Goal: Transaction & Acquisition: Book appointment/travel/reservation

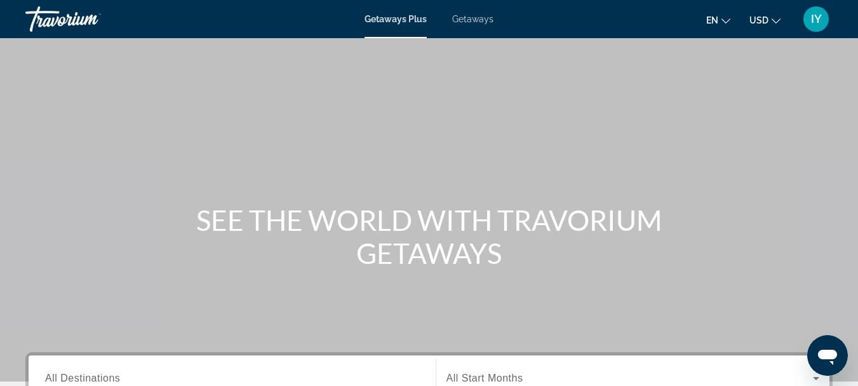
click at [479, 19] on span "Getaways" at bounding box center [472, 19] width 41 height 10
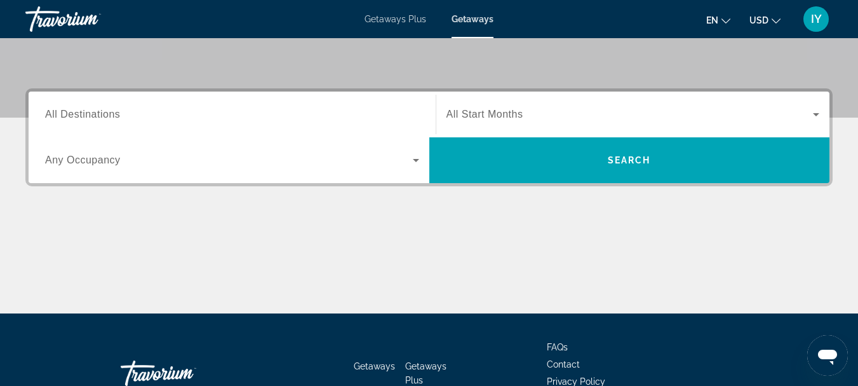
scroll to position [265, 0]
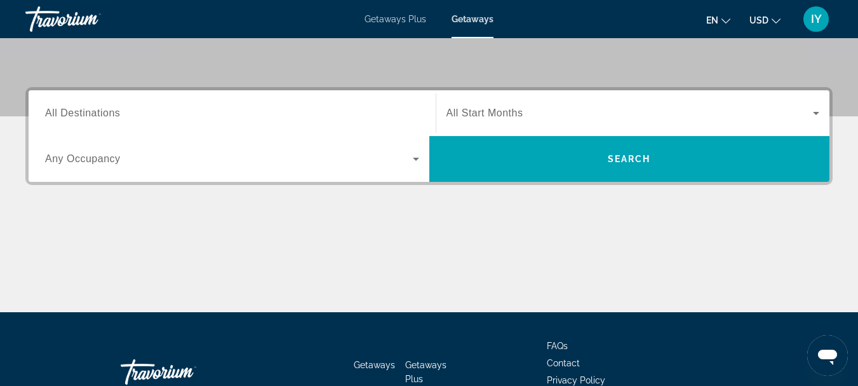
click at [48, 112] on span "All Destinations" at bounding box center [82, 112] width 75 height 11
click at [48, 112] on input "Destination All Destinations" at bounding box center [232, 113] width 374 height 15
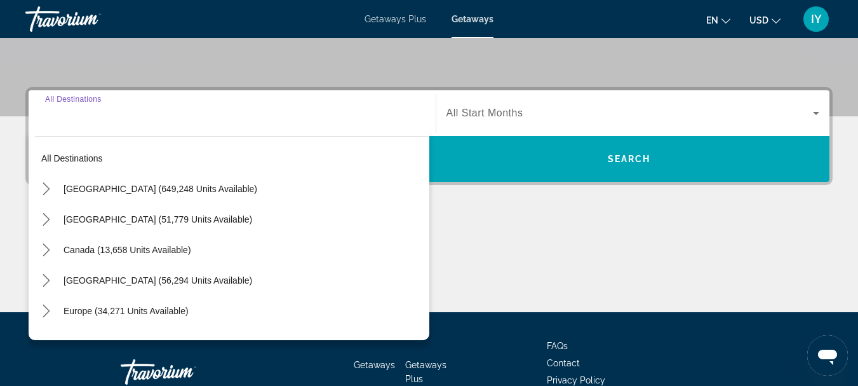
scroll to position [311, 0]
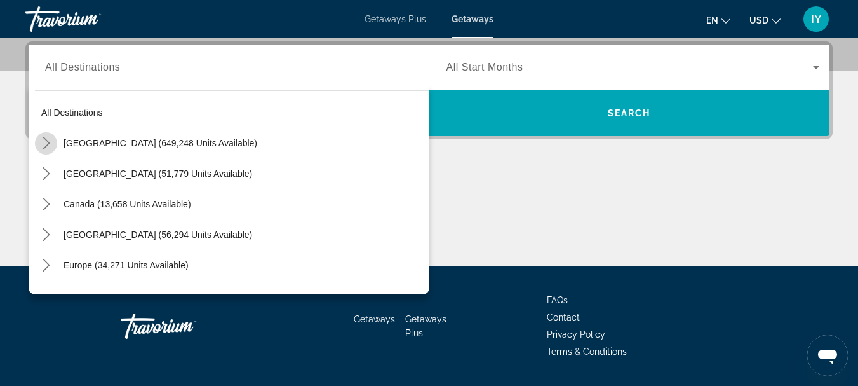
click at [45, 143] on icon "Toggle United States (649,248 units available) submenu" at bounding box center [46, 143] width 13 height 13
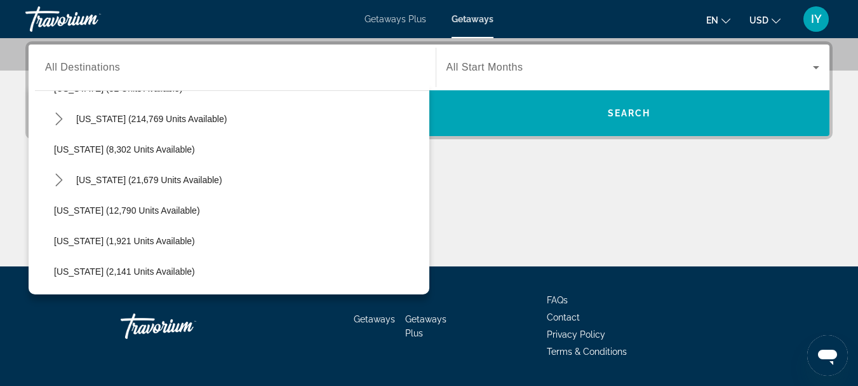
scroll to position [244, 0]
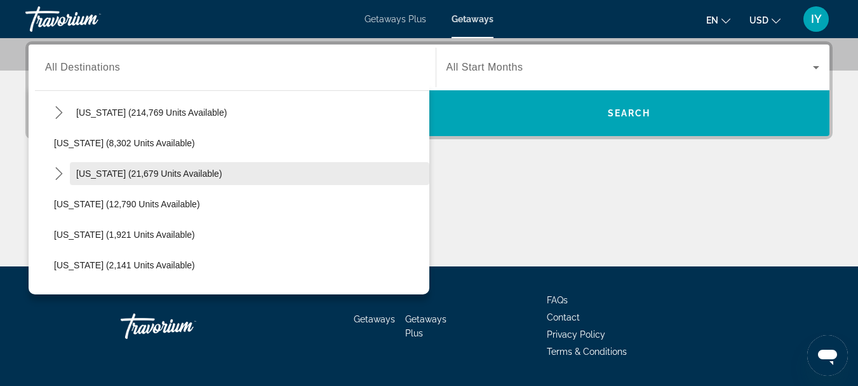
click at [125, 175] on span "[US_STATE] (21,679 units available)" at bounding box center [149, 173] width 146 height 10
type input "**********"
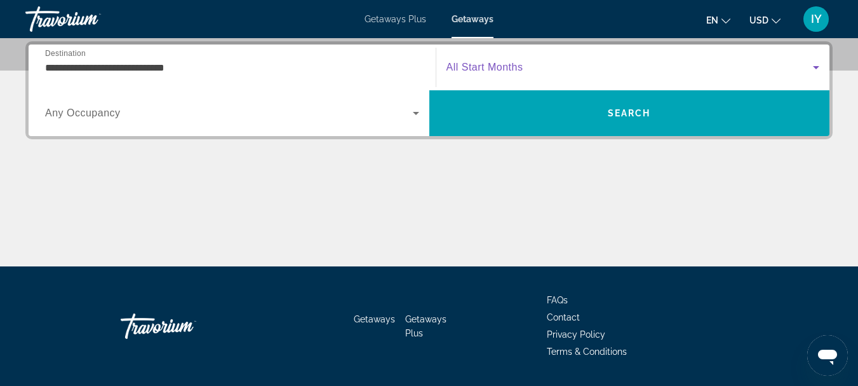
click at [816, 67] on icon "Search widget" at bounding box center [816, 67] width 6 height 3
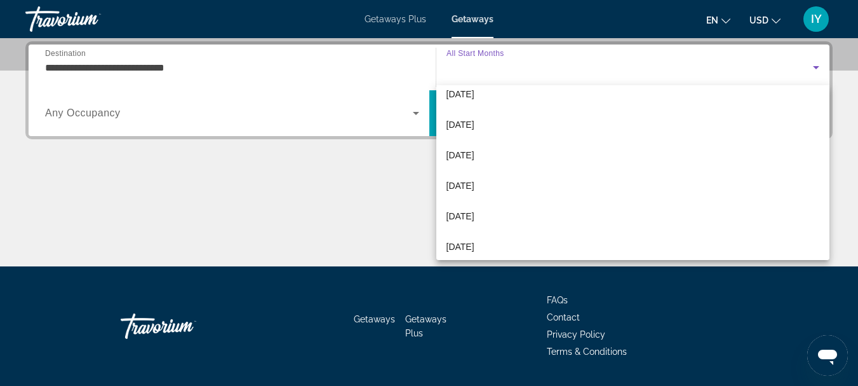
scroll to position [83, 0]
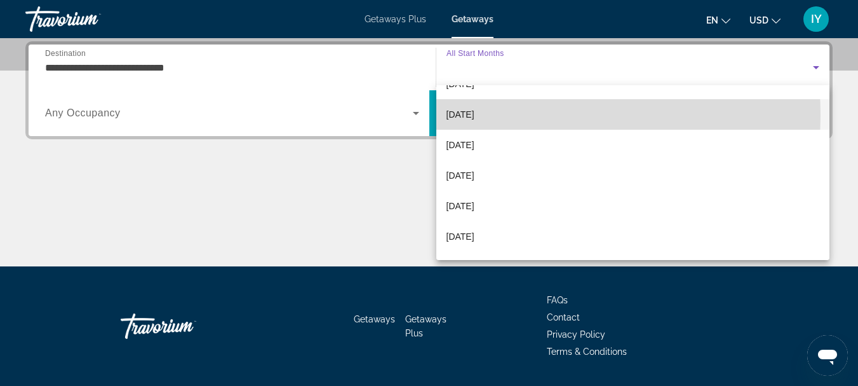
click at [470, 116] on span "December 2025" at bounding box center [461, 114] width 28 height 15
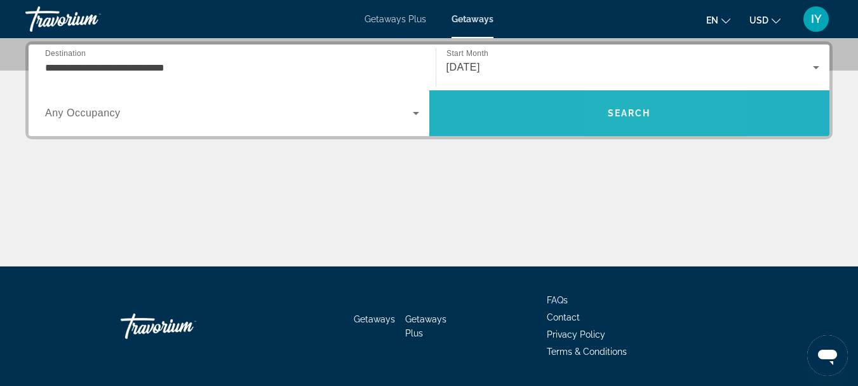
click at [627, 116] on span "Search" at bounding box center [629, 113] width 43 height 10
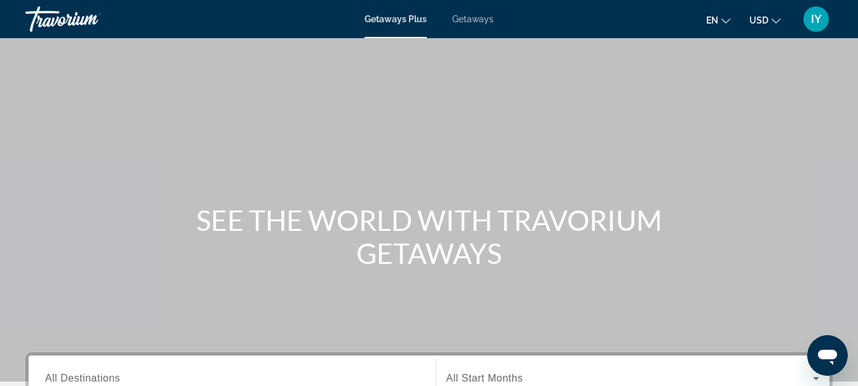
click at [474, 17] on span "Getaways" at bounding box center [472, 19] width 41 height 10
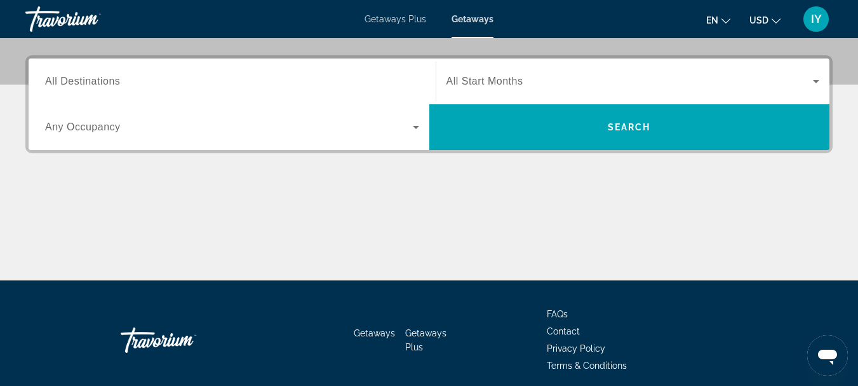
scroll to position [306, 0]
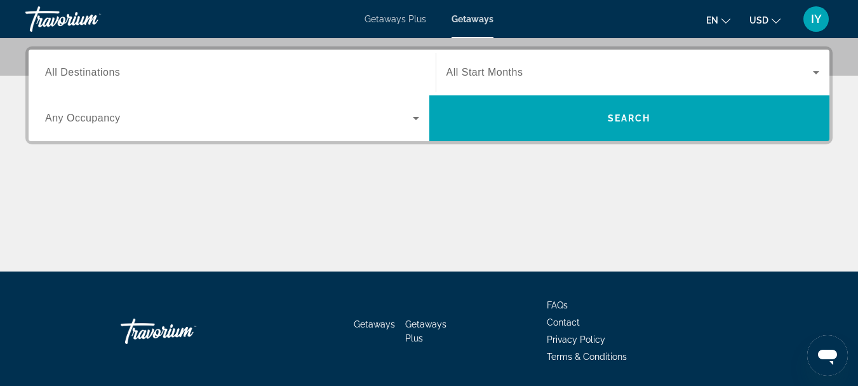
click at [48, 71] on span "All Destinations" at bounding box center [82, 72] width 75 height 11
click at [48, 71] on input "Destination All Destinations" at bounding box center [232, 72] width 374 height 15
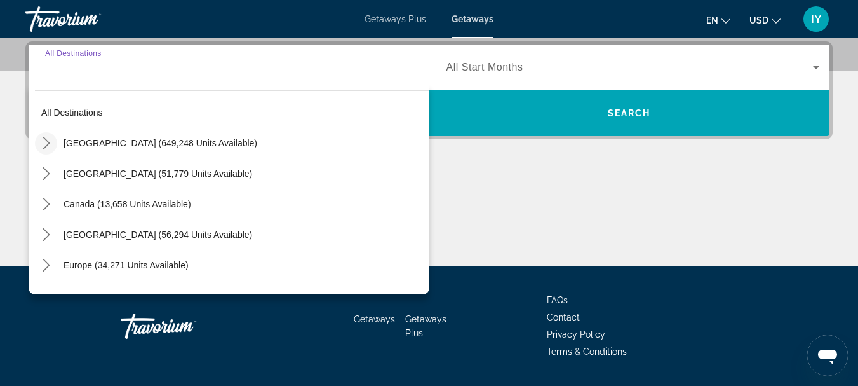
click at [44, 145] on icon "Toggle United States (649,248 units available) submenu" at bounding box center [46, 143] width 13 height 13
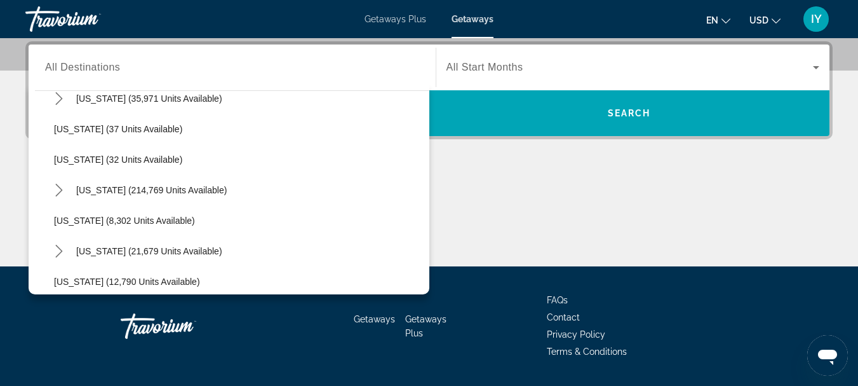
scroll to position [173, 0]
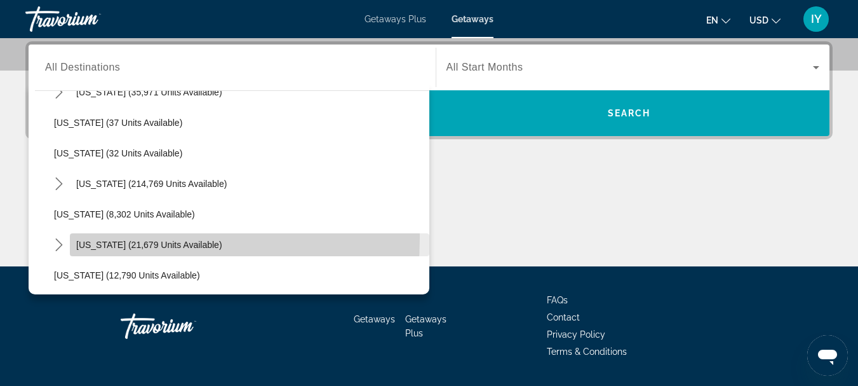
click at [93, 238] on span "Select destination: Hawaii (21,679 units available)" at bounding box center [250, 244] width 360 height 30
type input "**********"
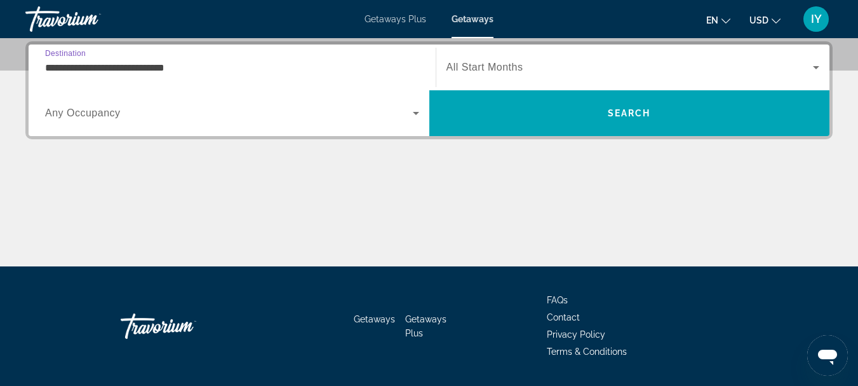
click at [814, 68] on icon "Search widget" at bounding box center [816, 67] width 15 height 15
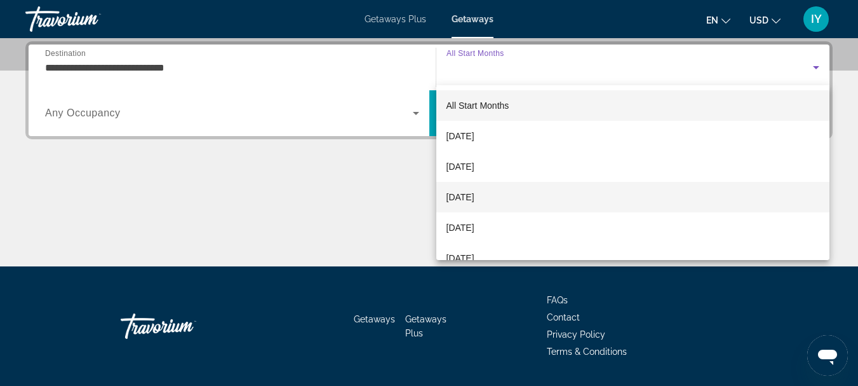
click at [513, 201] on mat-option "December 2025" at bounding box center [633, 197] width 394 height 30
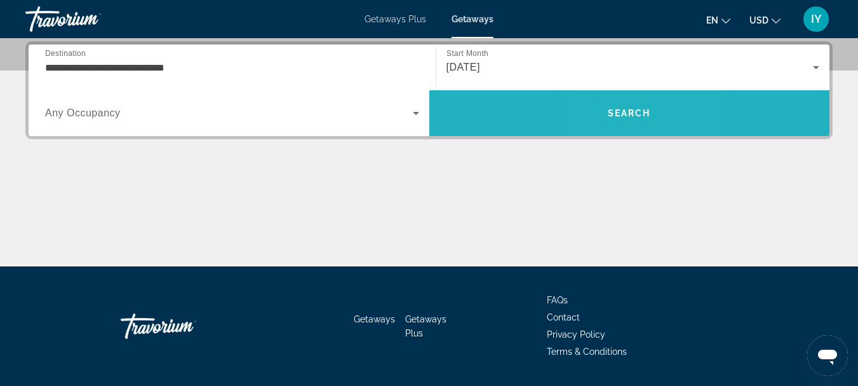
click at [618, 119] on span "Search" at bounding box center [629, 113] width 401 height 30
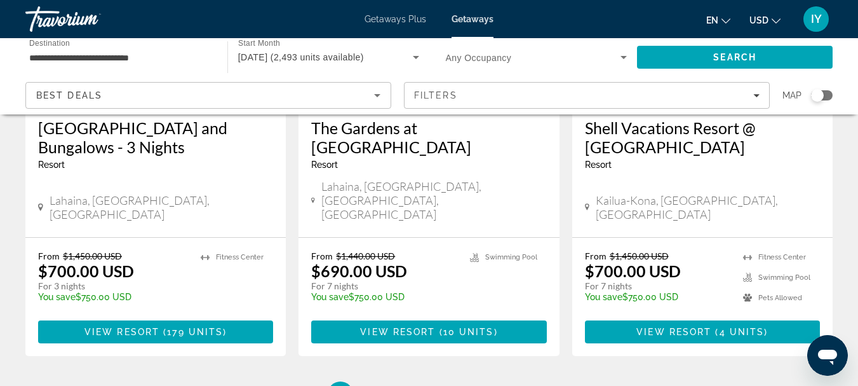
scroll to position [1822, 0]
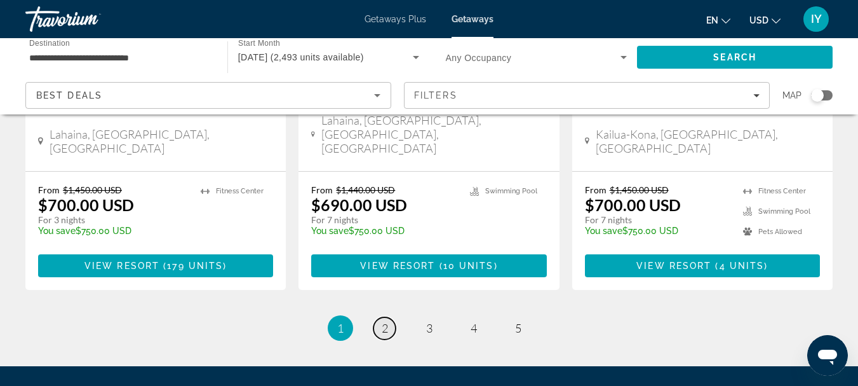
click at [384, 321] on span "2" at bounding box center [385, 328] width 6 height 14
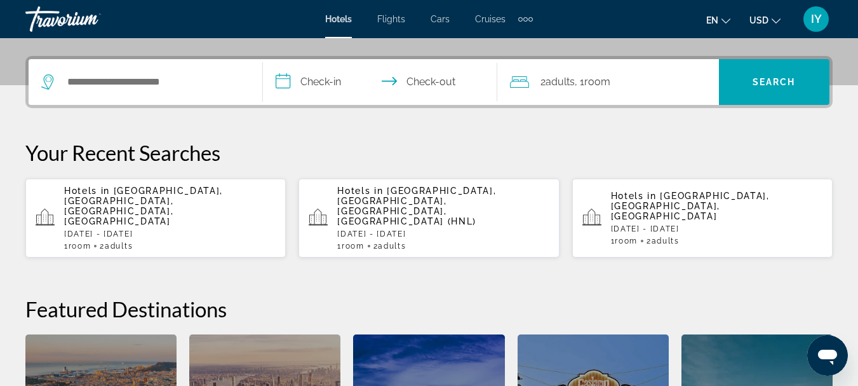
scroll to position [226, 0]
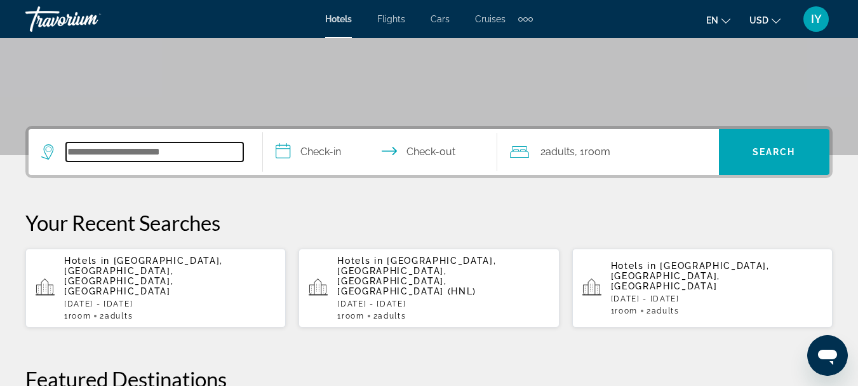
click at [71, 149] on input "Search hotel destination" at bounding box center [154, 151] width 177 height 19
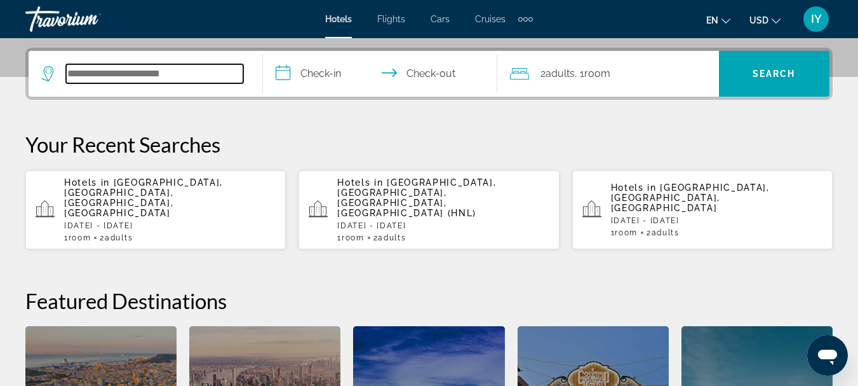
scroll to position [311, 0]
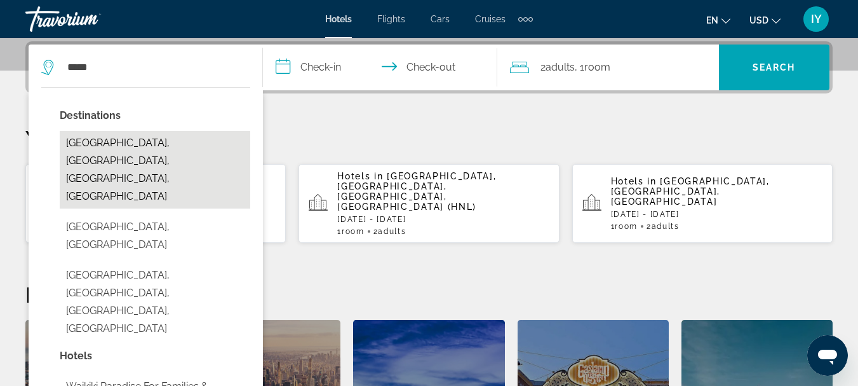
click at [108, 147] on button "[GEOGRAPHIC_DATA], [GEOGRAPHIC_DATA], [GEOGRAPHIC_DATA], [GEOGRAPHIC_DATA]" at bounding box center [155, 170] width 191 height 78
type input "**********"
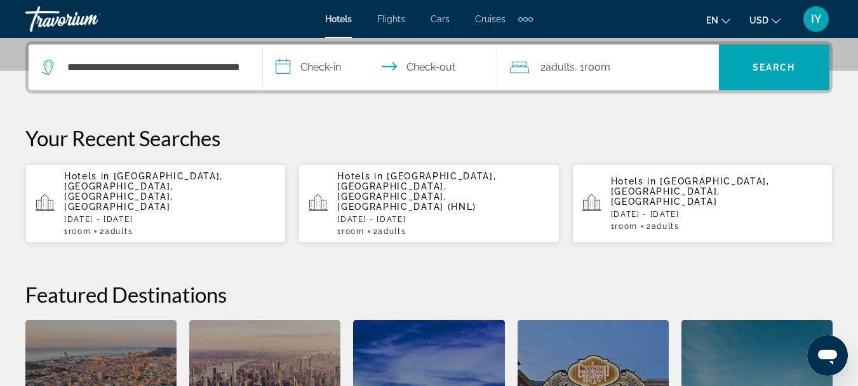
click at [283, 71] on input "**********" at bounding box center [383, 69] width 240 height 50
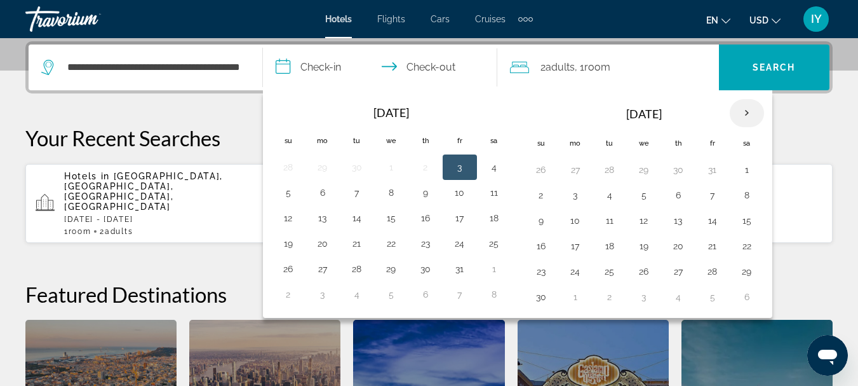
click at [745, 106] on th "Next month" at bounding box center [747, 113] width 34 height 28
click at [745, 224] on button "20" at bounding box center [747, 221] width 20 height 18
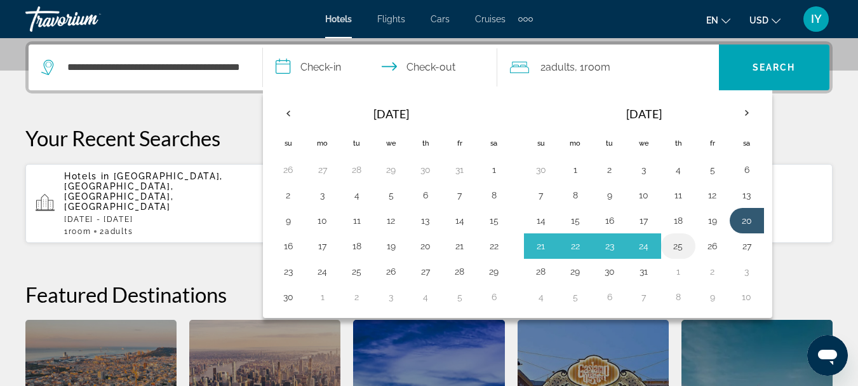
click at [679, 246] on button "25" at bounding box center [678, 246] width 20 height 18
type input "**********"
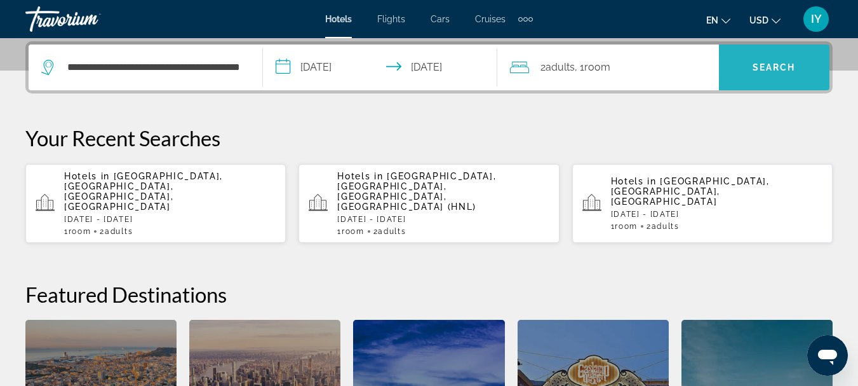
click at [766, 67] on span "Search" at bounding box center [774, 67] width 43 height 10
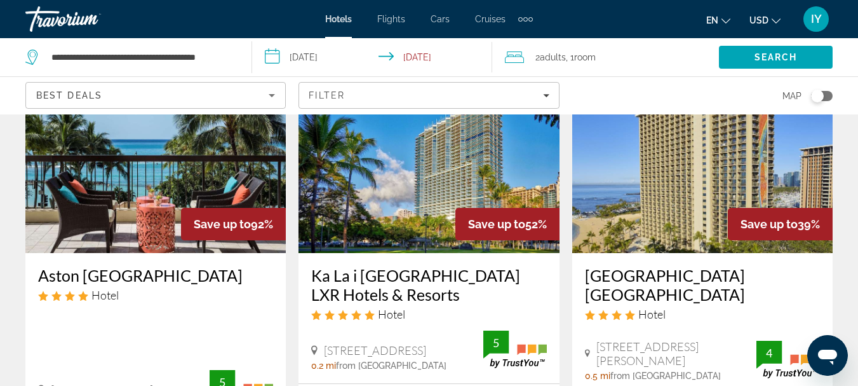
scroll to position [113, 0]
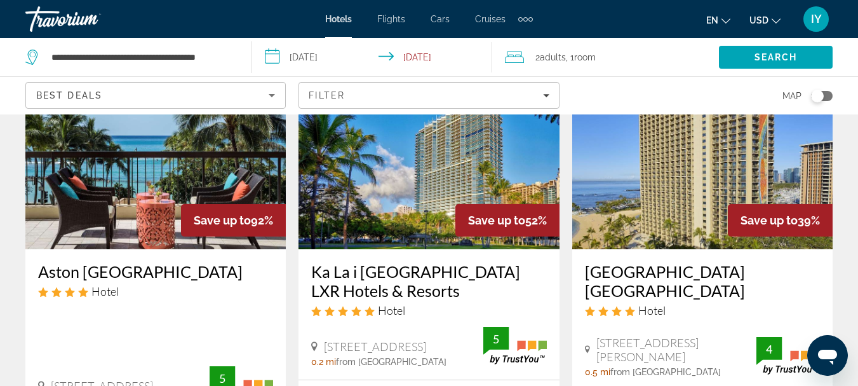
click at [113, 236] on img "Main content" at bounding box center [155, 147] width 260 height 203
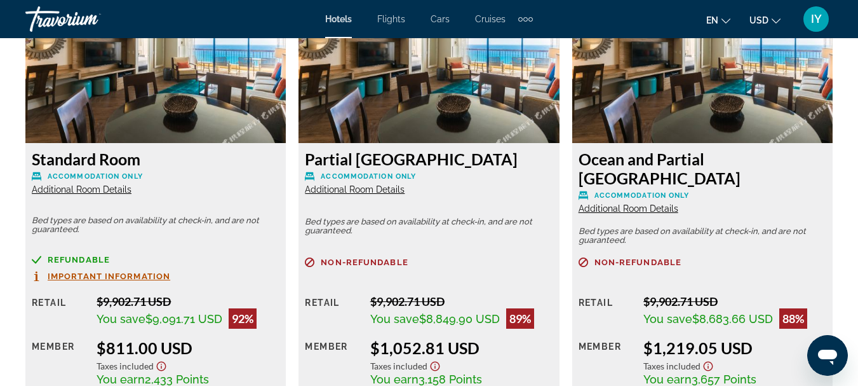
scroll to position [1790, 0]
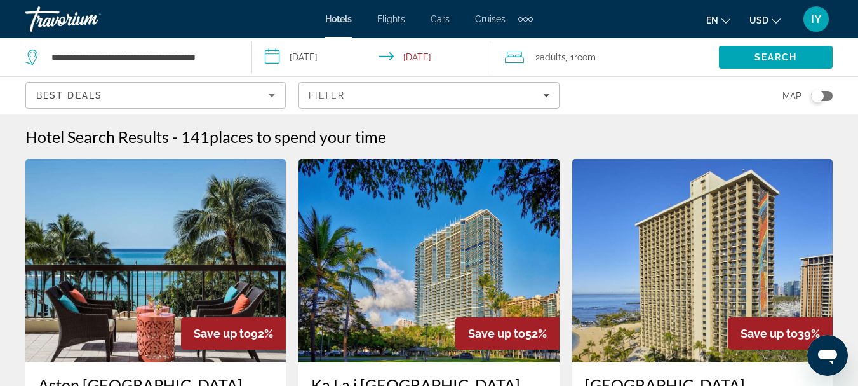
click at [141, 310] on img "Main content" at bounding box center [155, 260] width 260 height 203
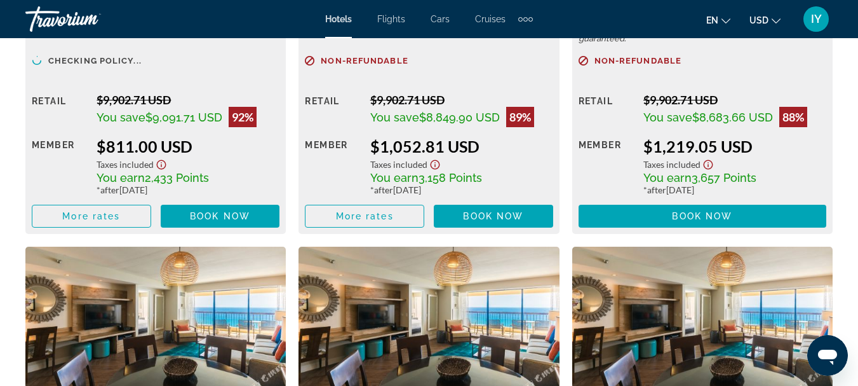
scroll to position [2237, 0]
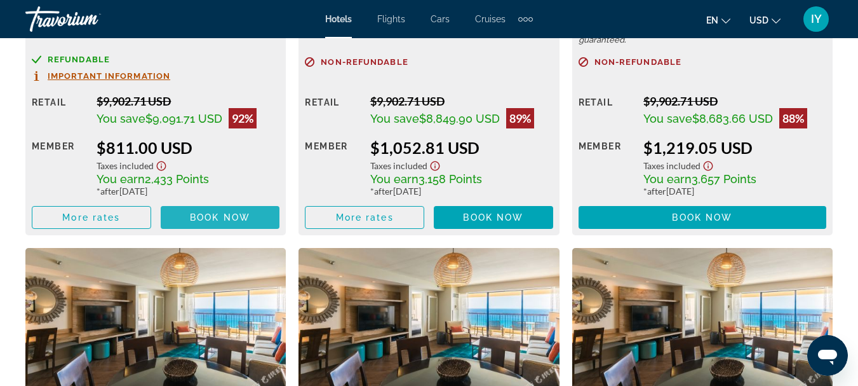
click at [218, 218] on span "Book now" at bounding box center [220, 217] width 60 height 10
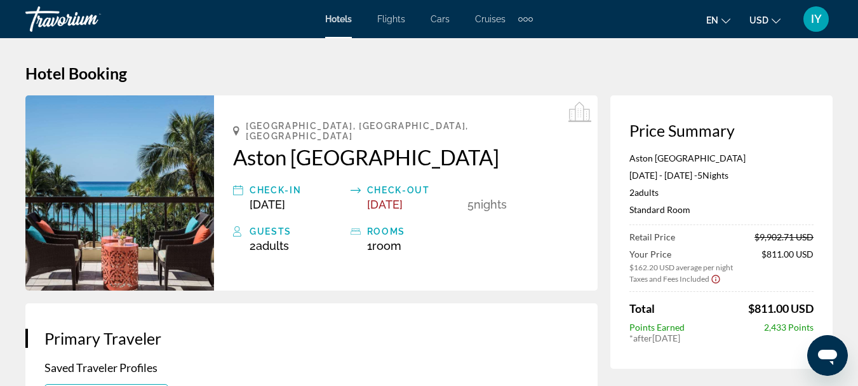
click at [339, 18] on span "Hotels" at bounding box center [338, 19] width 27 height 10
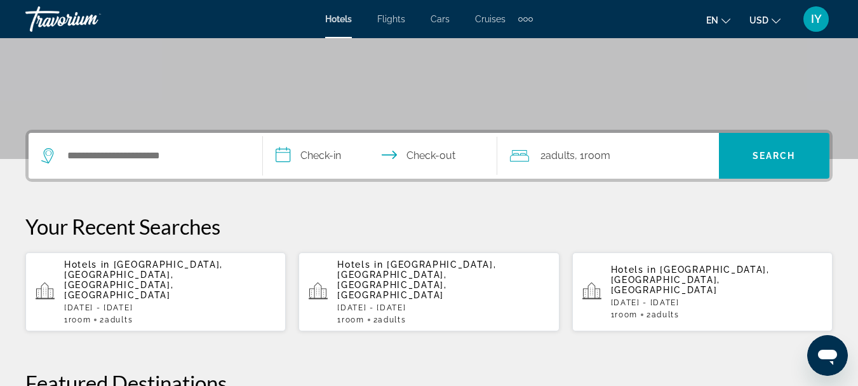
scroll to position [256, 0]
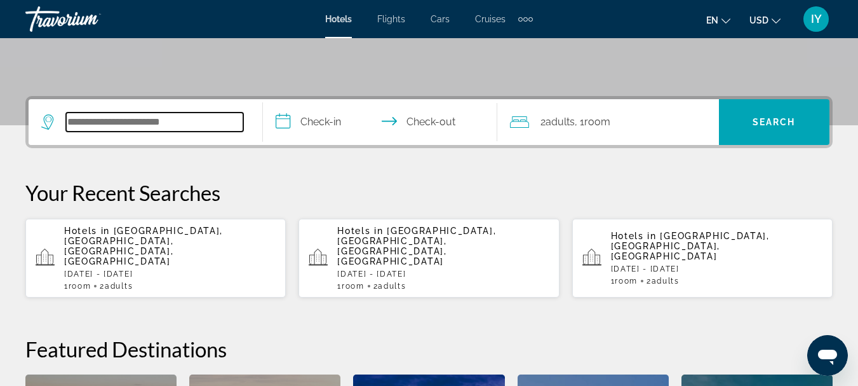
click at [86, 121] on input "Search hotel destination" at bounding box center [154, 121] width 177 height 19
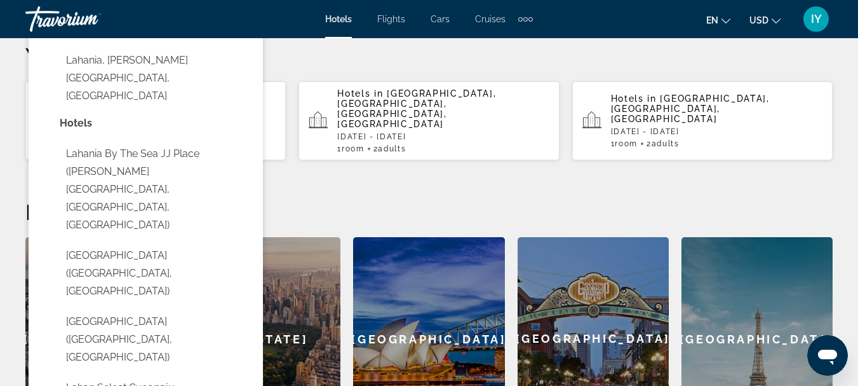
scroll to position [84, 0]
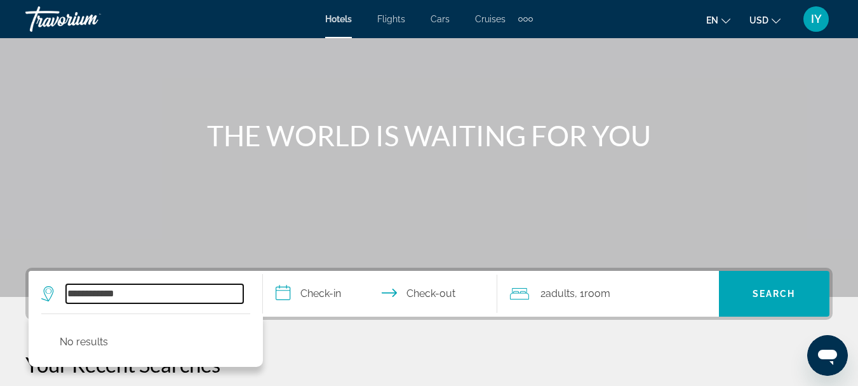
click at [152, 294] on input "**********" at bounding box center [154, 293] width 177 height 19
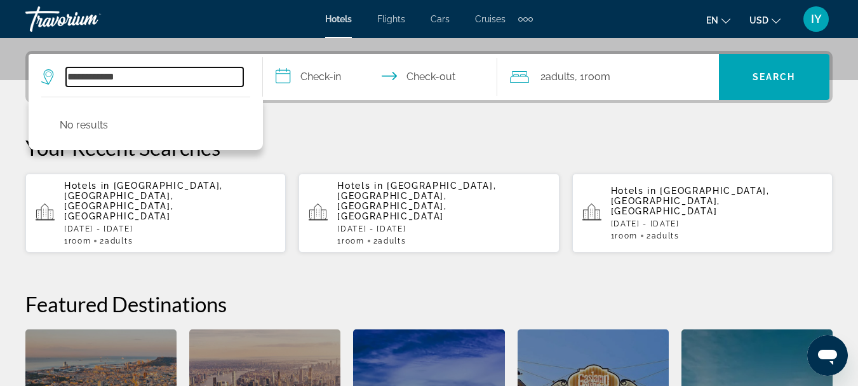
scroll to position [311, 0]
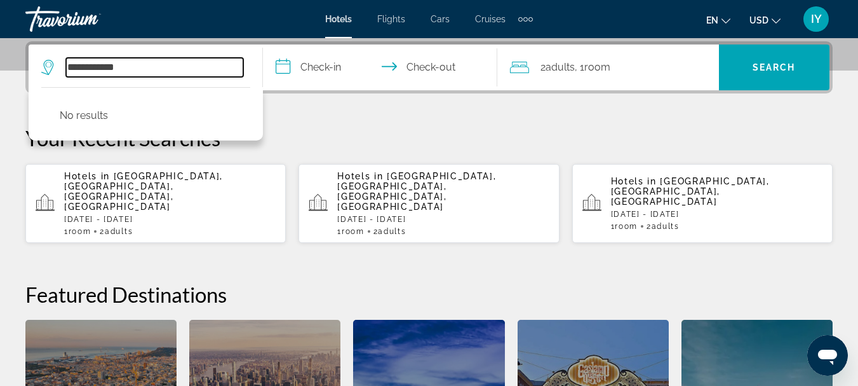
drag, startPoint x: 138, startPoint y: 67, endPoint x: 31, endPoint y: 78, distance: 107.8
click at [31, 78] on app-destination-search "**********" at bounding box center [146, 67] width 234 height 46
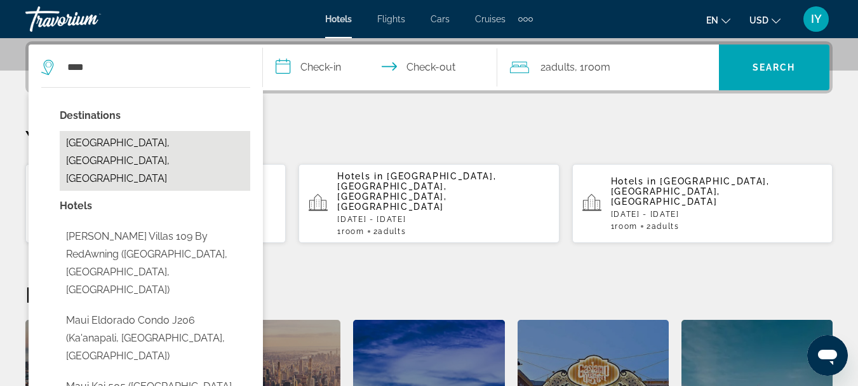
click at [125, 148] on button "[GEOGRAPHIC_DATA], [GEOGRAPHIC_DATA], [GEOGRAPHIC_DATA]" at bounding box center [155, 161] width 191 height 60
type input "**********"
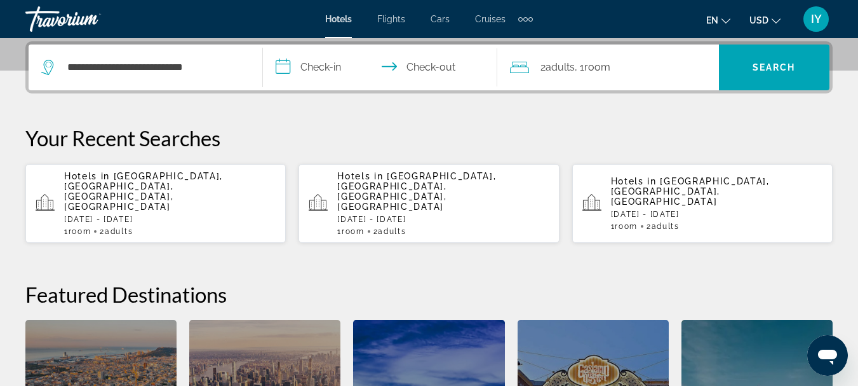
click at [280, 68] on input "**********" at bounding box center [383, 69] width 240 height 50
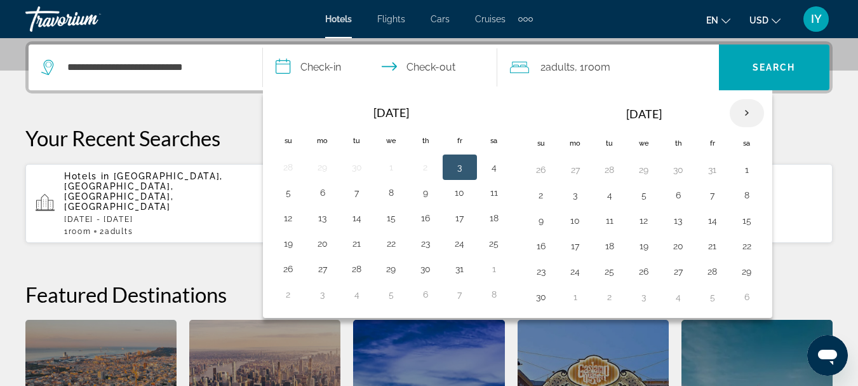
click at [746, 107] on th "Next month" at bounding box center [747, 113] width 34 height 28
click at [680, 245] on button "25" at bounding box center [678, 246] width 20 height 18
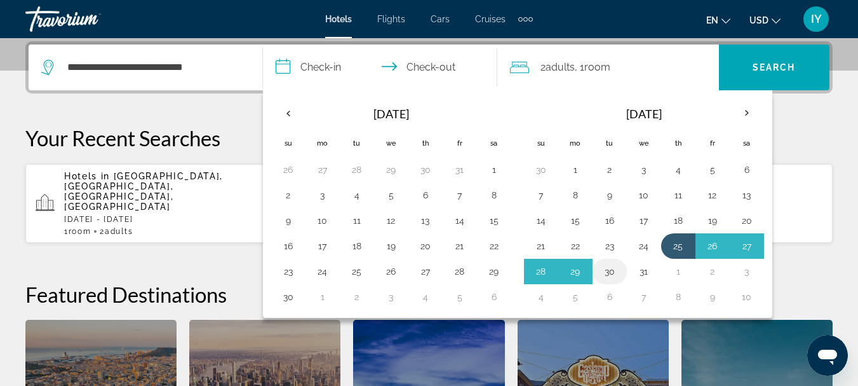
click at [611, 270] on button "30" at bounding box center [610, 271] width 20 height 18
type input "**********"
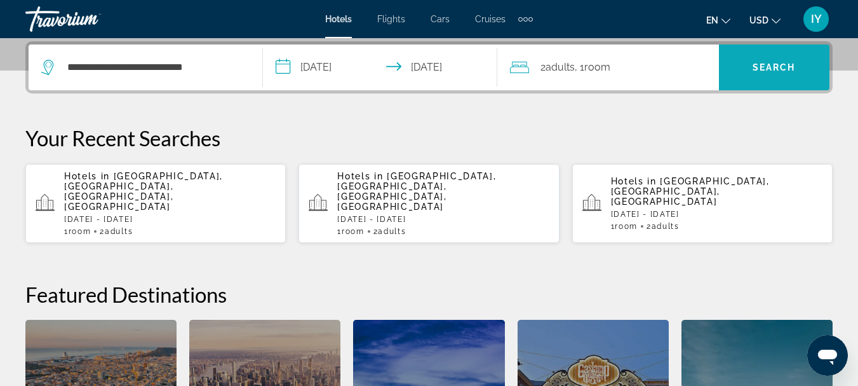
click at [770, 72] on span "Search" at bounding box center [774, 67] width 43 height 10
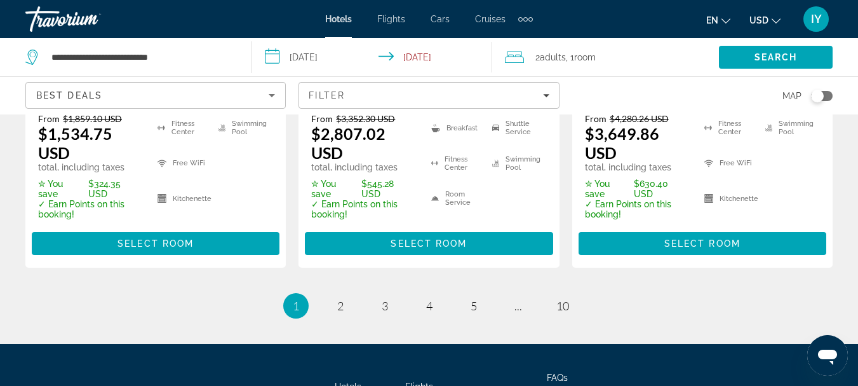
scroll to position [1988, 0]
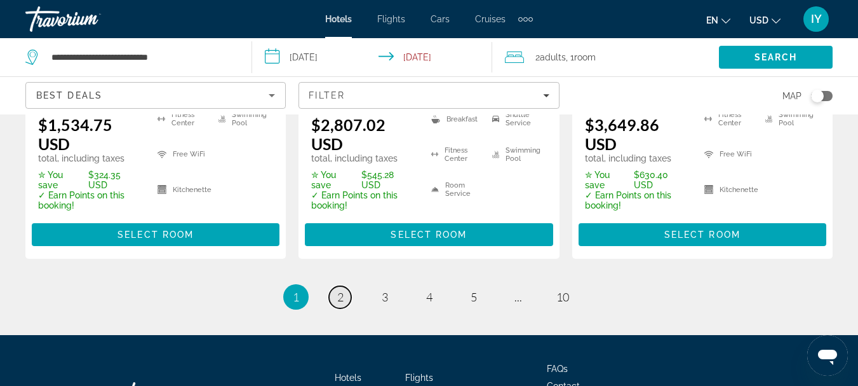
click at [341, 290] on span "2" at bounding box center [340, 297] width 6 height 14
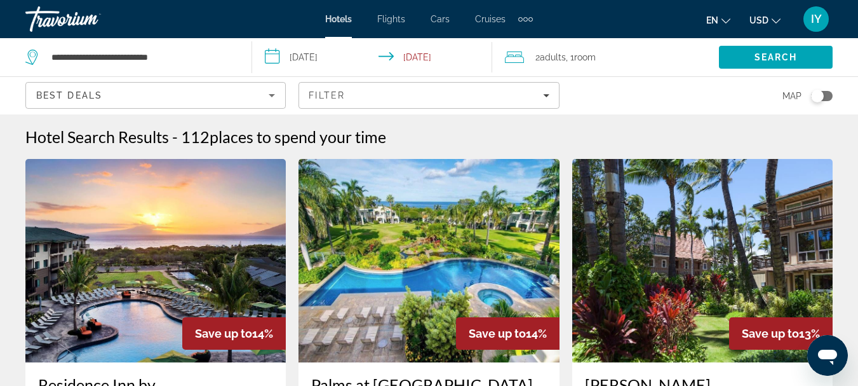
click at [339, 19] on span "Hotels" at bounding box center [338, 19] width 27 height 10
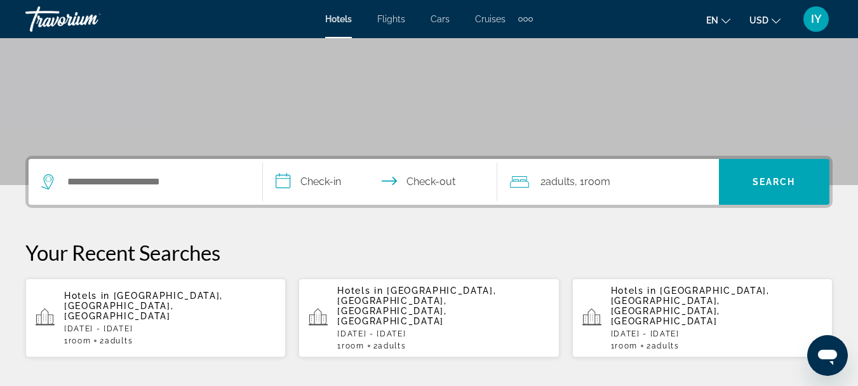
scroll to position [266, 0]
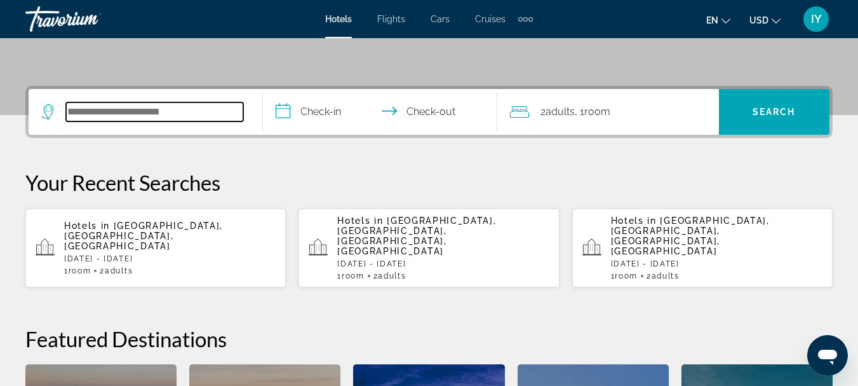
click at [108, 117] on input "Search hotel destination" at bounding box center [154, 111] width 177 height 19
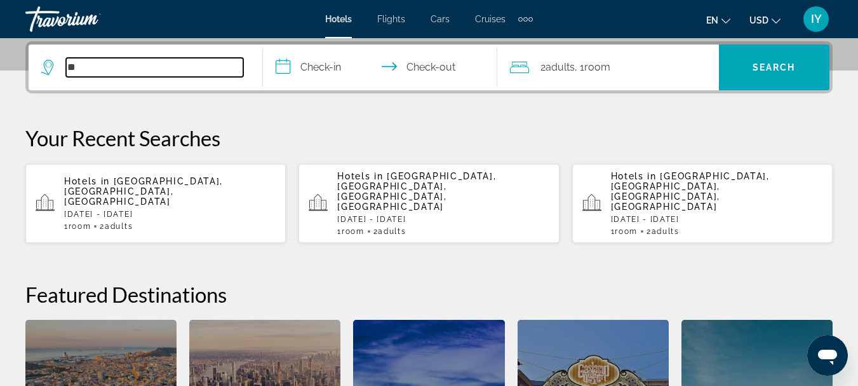
type input "*"
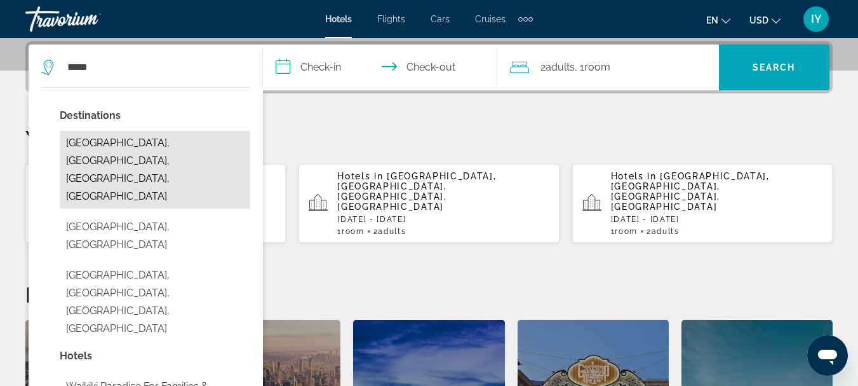
click at [151, 144] on button "[GEOGRAPHIC_DATA], [GEOGRAPHIC_DATA], [GEOGRAPHIC_DATA], [GEOGRAPHIC_DATA]" at bounding box center [155, 170] width 191 height 78
type input "**********"
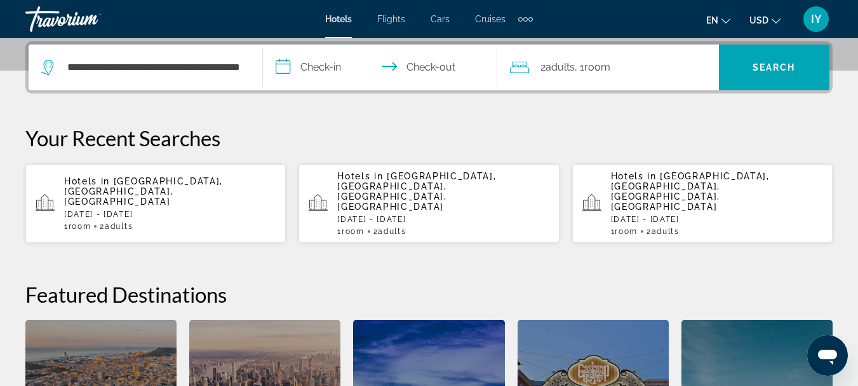
click at [280, 66] on input "**********" at bounding box center [383, 69] width 240 height 50
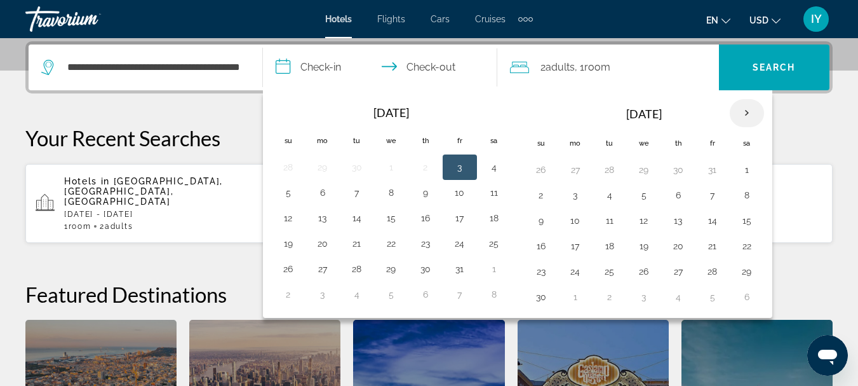
click at [745, 113] on th "Next month" at bounding box center [747, 113] width 34 height 28
click at [712, 246] on button "26" at bounding box center [713, 246] width 20 height 18
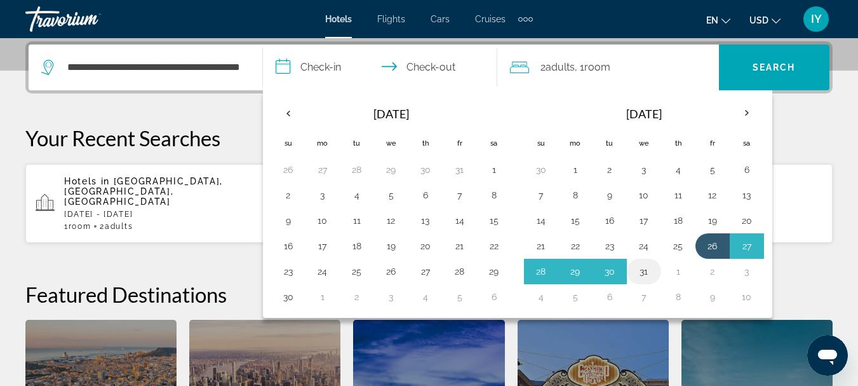
click at [638, 275] on button "31" at bounding box center [644, 271] width 20 height 18
type input "**********"
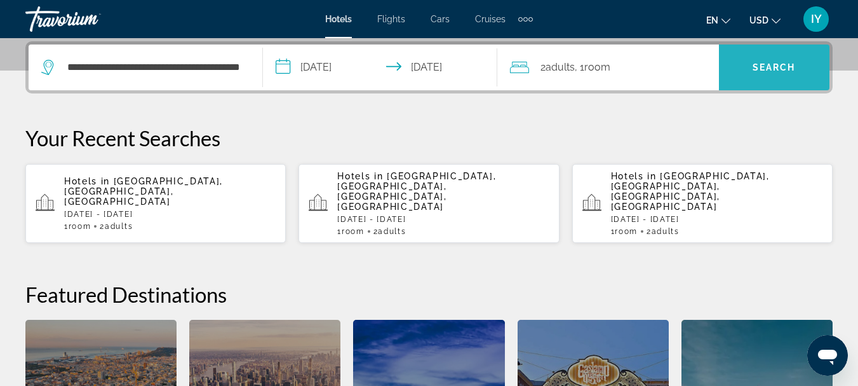
click at [746, 63] on span "Search" at bounding box center [774, 67] width 111 height 30
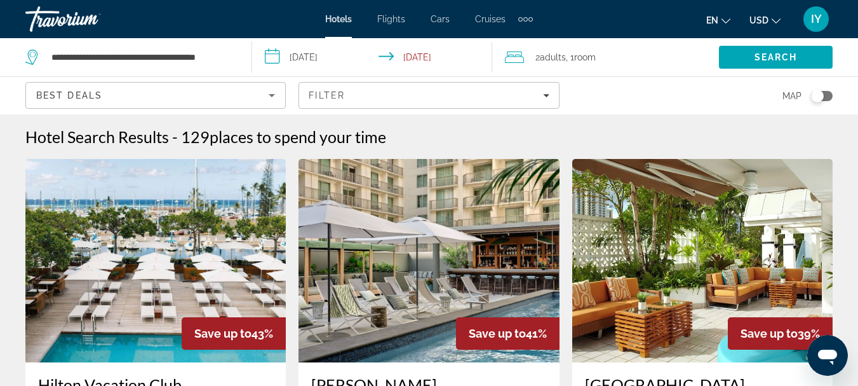
click at [341, 20] on span "Hotels" at bounding box center [338, 19] width 27 height 10
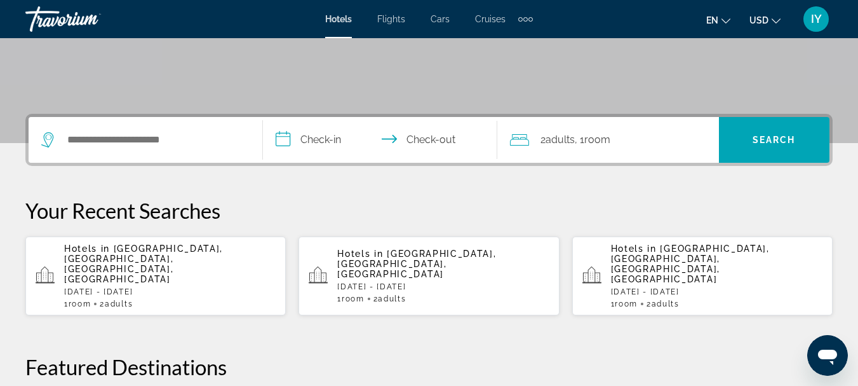
scroll to position [259, 0]
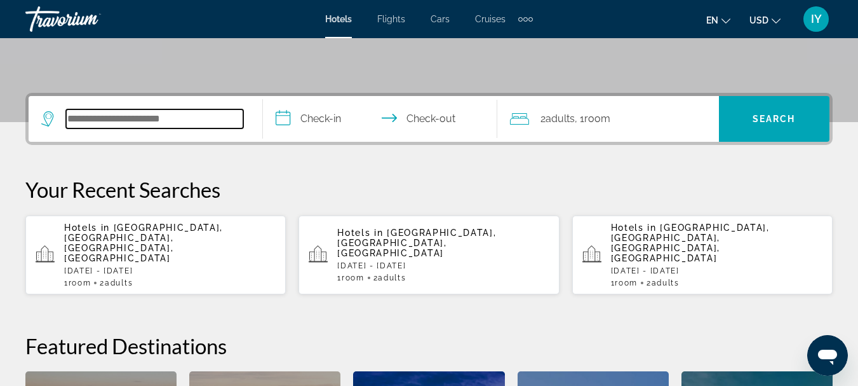
click at [84, 115] on input "Search hotel destination" at bounding box center [154, 118] width 177 height 19
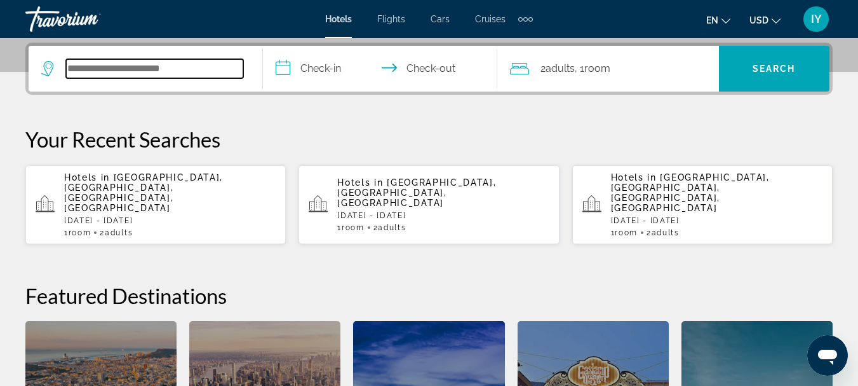
scroll to position [311, 0]
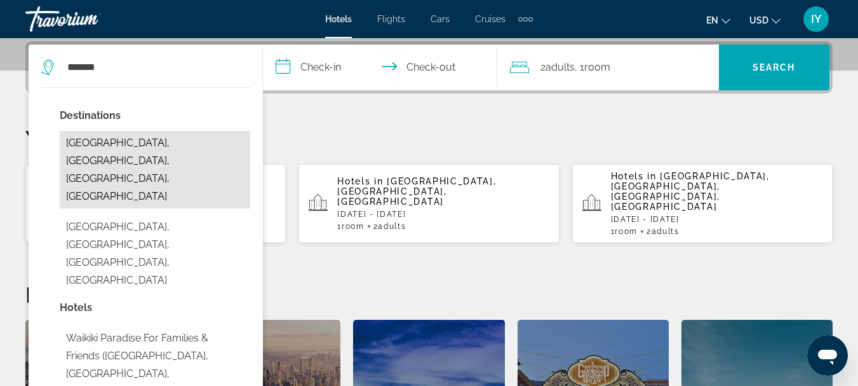
click at [111, 142] on button "[GEOGRAPHIC_DATA], [GEOGRAPHIC_DATA], [GEOGRAPHIC_DATA], [GEOGRAPHIC_DATA]" at bounding box center [155, 170] width 191 height 78
type input "**********"
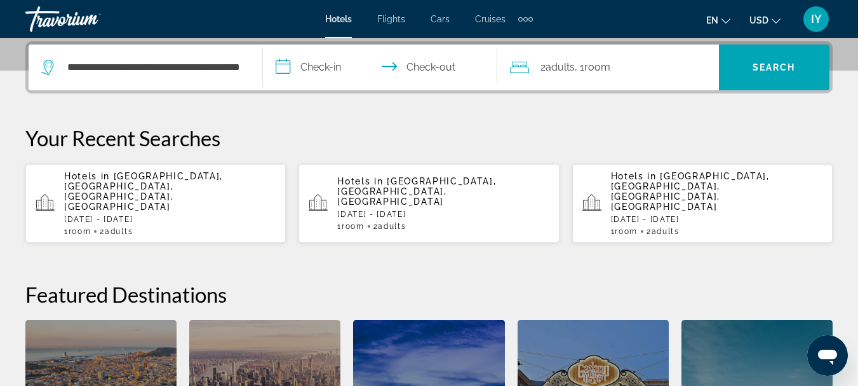
click at [281, 67] on input "**********" at bounding box center [383, 69] width 240 height 50
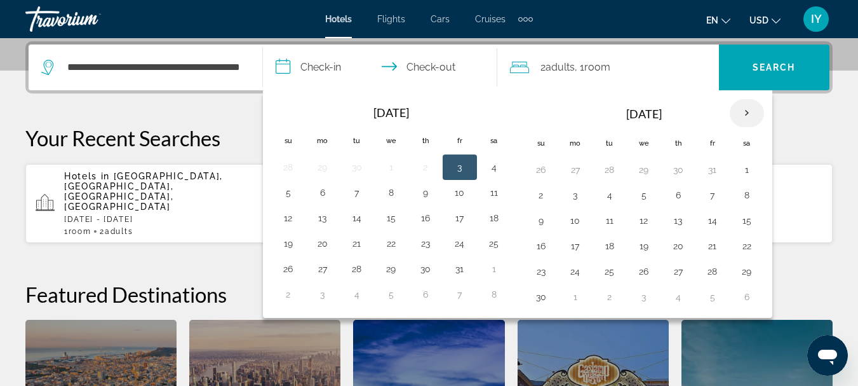
click at [743, 107] on th "Next month" at bounding box center [747, 113] width 34 height 28
click at [543, 248] on button "21" at bounding box center [541, 246] width 20 height 18
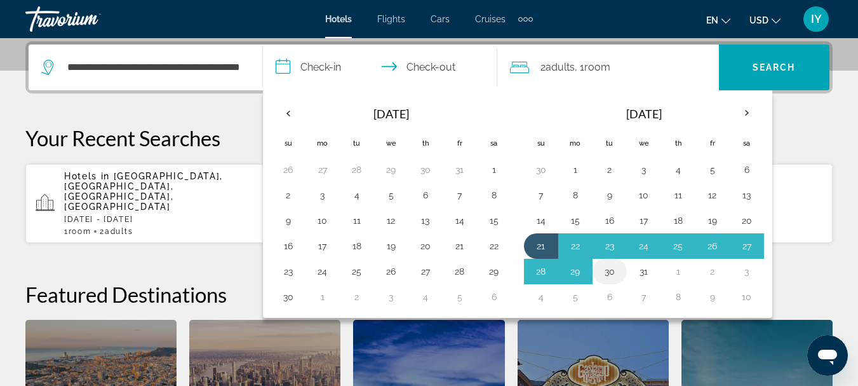
click at [613, 273] on button "30" at bounding box center [610, 271] width 20 height 18
type input "**********"
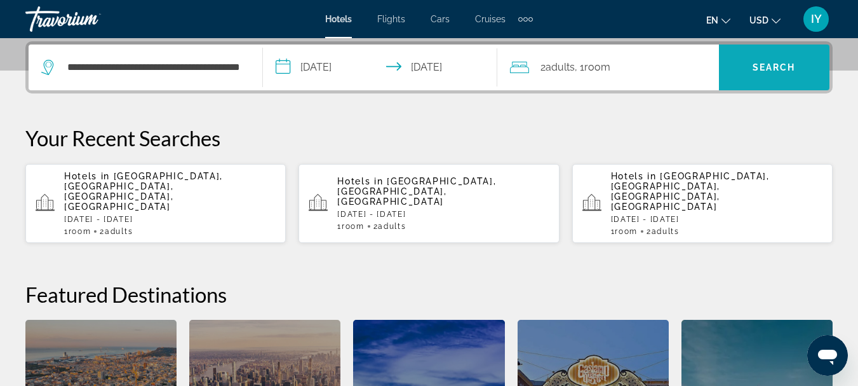
click at [777, 65] on span "Search" at bounding box center [774, 67] width 43 height 10
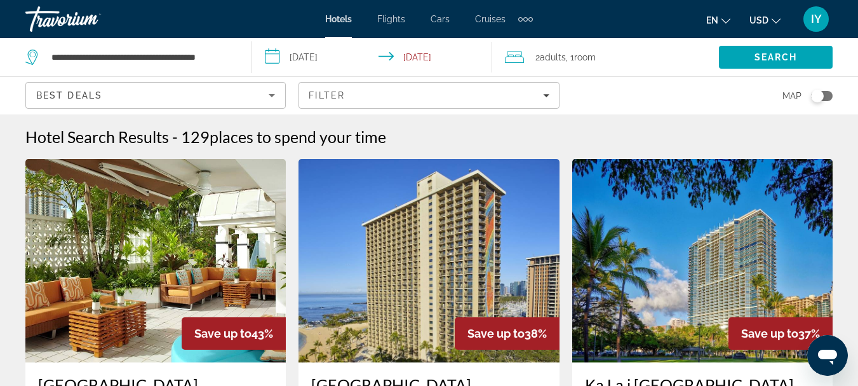
click at [337, 15] on span "Hotels" at bounding box center [338, 19] width 27 height 10
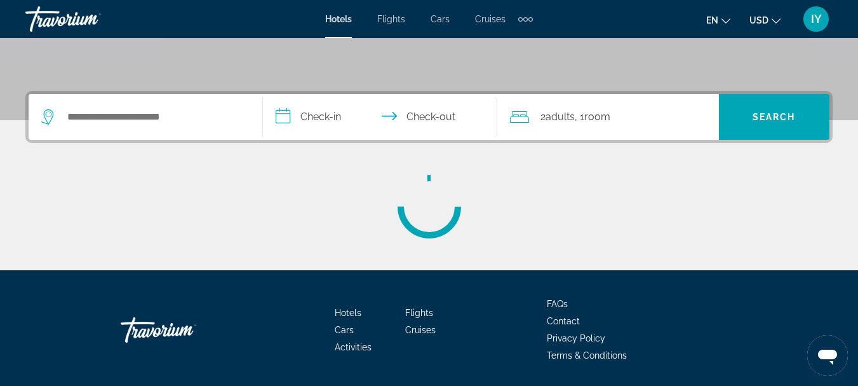
scroll to position [267, 0]
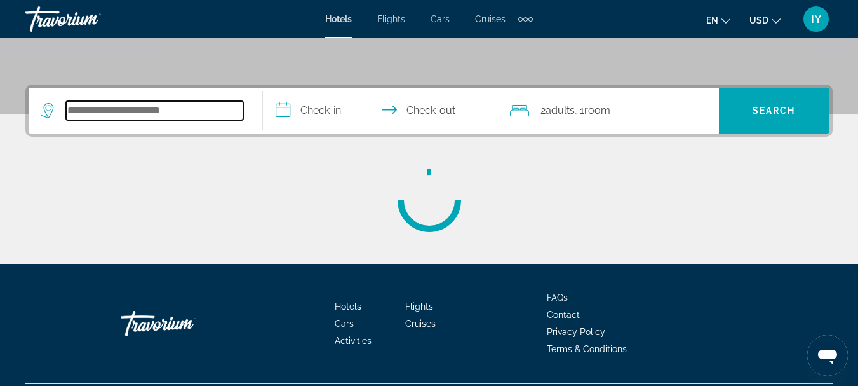
click at [73, 116] on input "Search hotel destination" at bounding box center [154, 110] width 177 height 19
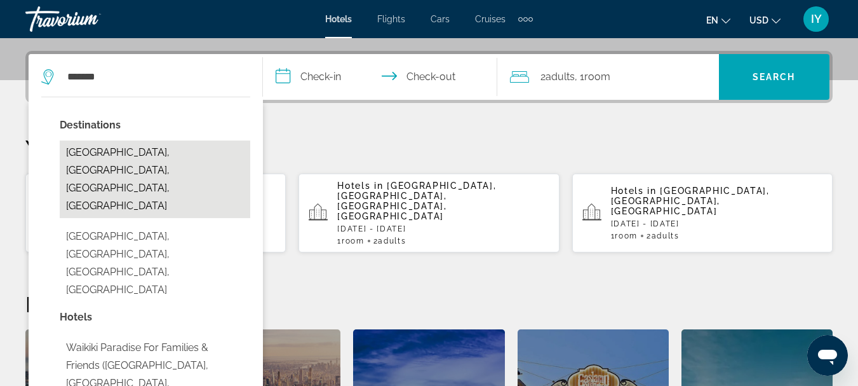
click at [149, 145] on button "[GEOGRAPHIC_DATA], [GEOGRAPHIC_DATA], [GEOGRAPHIC_DATA], [GEOGRAPHIC_DATA]" at bounding box center [155, 179] width 191 height 78
type input "**********"
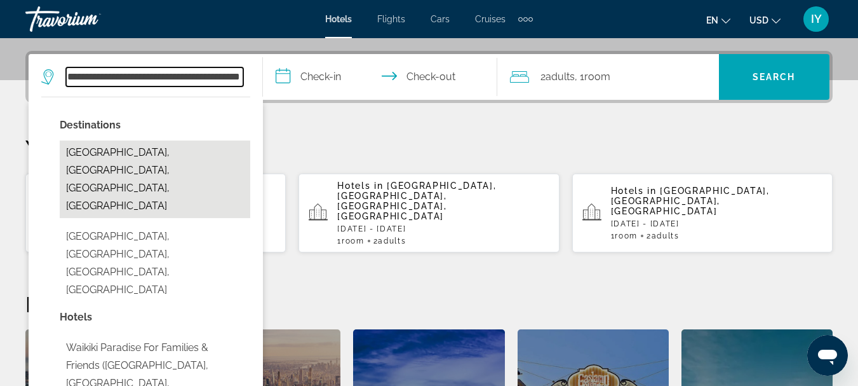
scroll to position [311, 0]
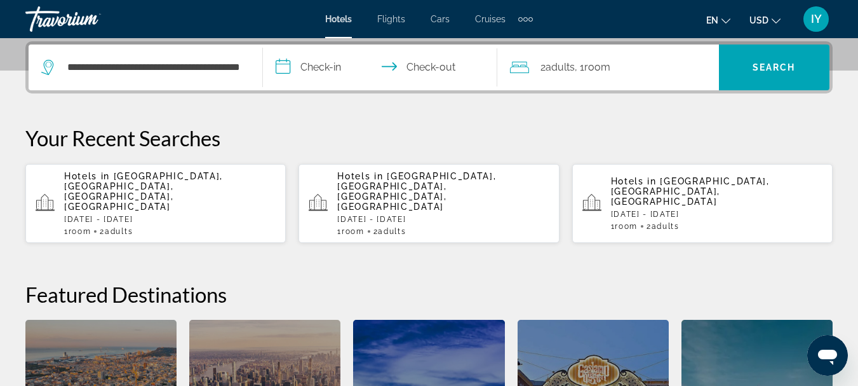
click at [286, 67] on input "**********" at bounding box center [383, 69] width 240 height 50
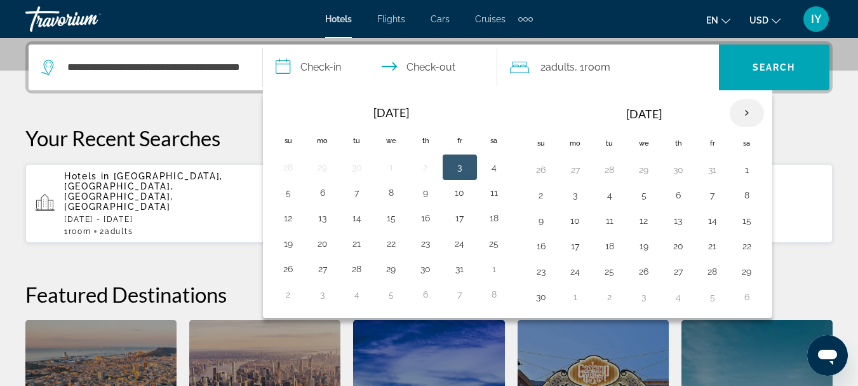
click at [743, 109] on th "Next month" at bounding box center [747, 113] width 34 height 28
click at [748, 217] on button "20" at bounding box center [747, 221] width 20 height 18
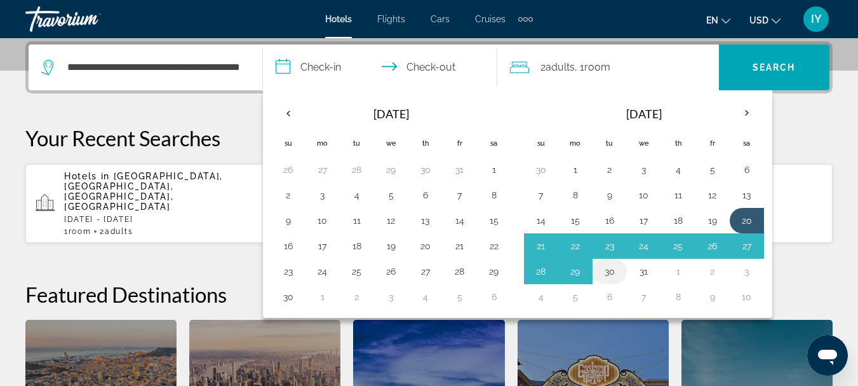
click at [607, 272] on button "30" at bounding box center [610, 271] width 20 height 18
type input "**********"
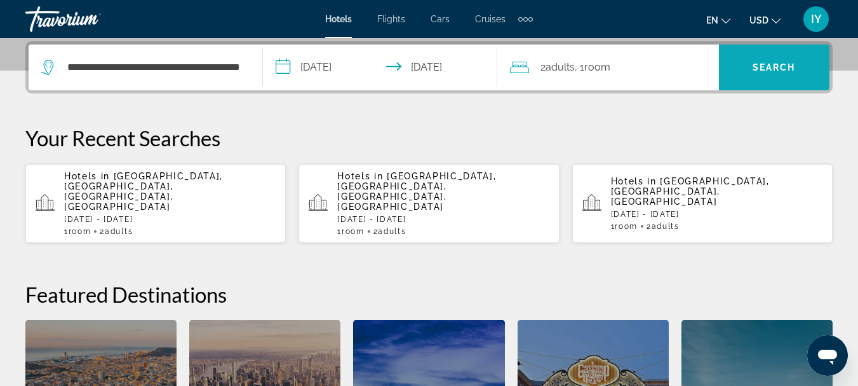
click at [767, 64] on span "Search" at bounding box center [774, 67] width 43 height 10
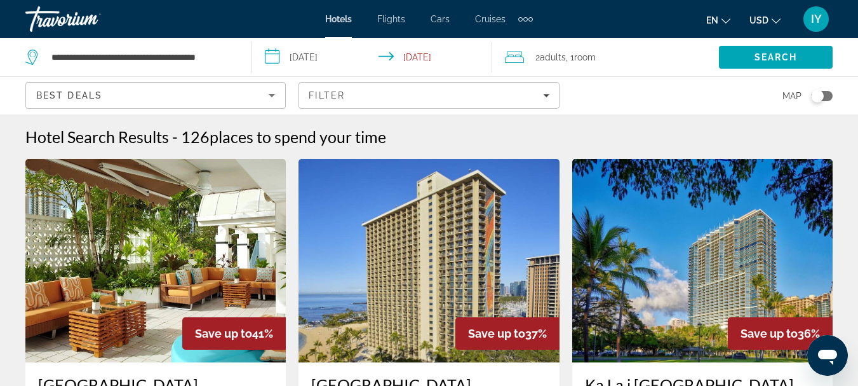
click at [272, 53] on input "**********" at bounding box center [374, 59] width 245 height 42
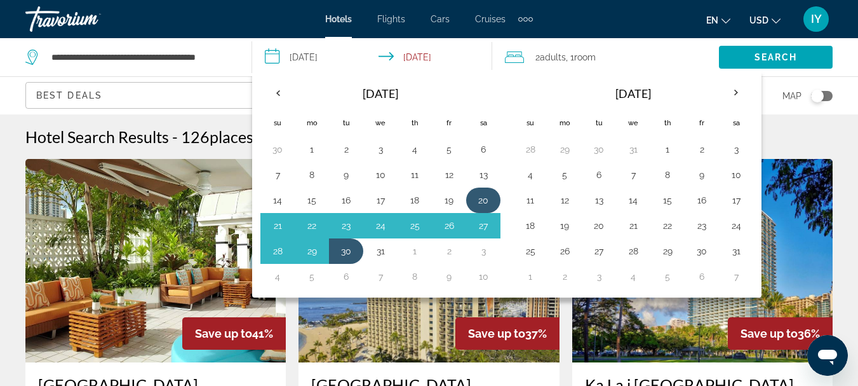
click at [482, 199] on button "20" at bounding box center [483, 200] width 20 height 18
click at [313, 252] on button "29" at bounding box center [312, 251] width 20 height 18
type input "**********"
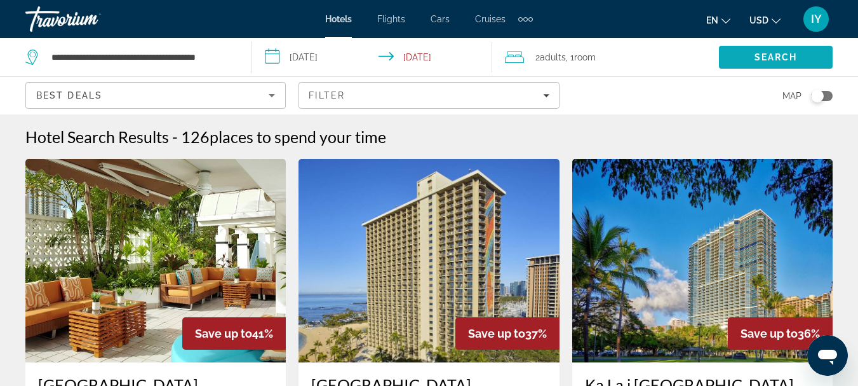
click at [772, 57] on span "Search" at bounding box center [776, 57] width 43 height 10
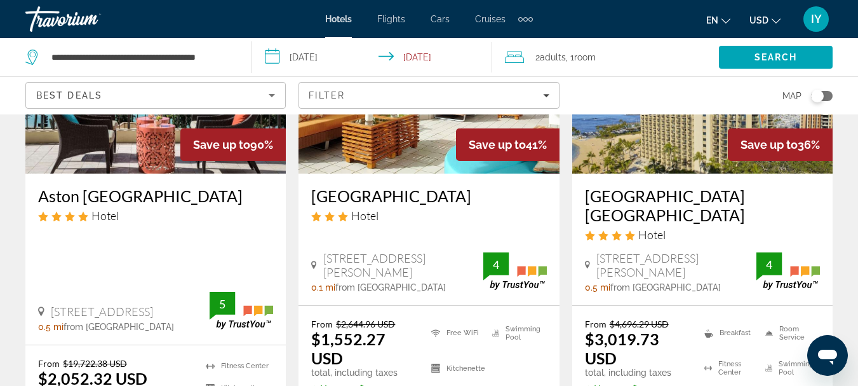
scroll to position [214, 0]
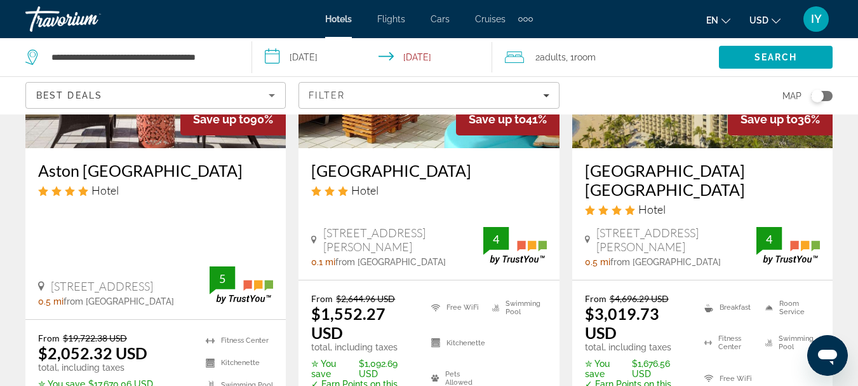
click at [139, 170] on h3 "Aston [GEOGRAPHIC_DATA]" at bounding box center [155, 170] width 235 height 19
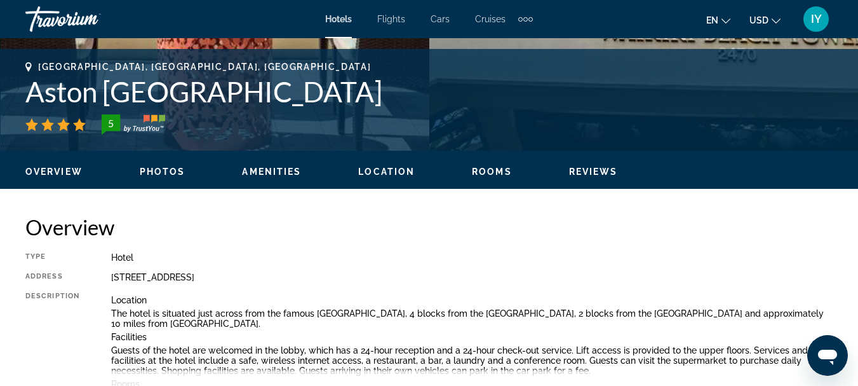
scroll to position [428, 0]
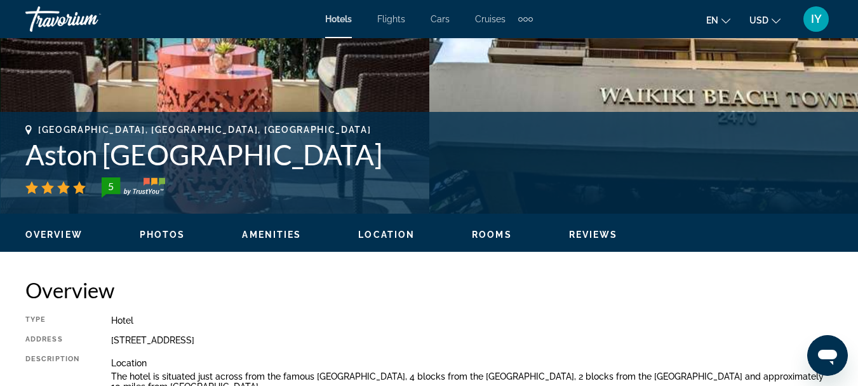
drag, startPoint x: 30, startPoint y: 153, endPoint x: 393, endPoint y: 153, distance: 362.8
click at [393, 153] on h1 "Aston [GEOGRAPHIC_DATA]" at bounding box center [428, 154] width 807 height 33
copy h1 "Aston [GEOGRAPHIC_DATA]"
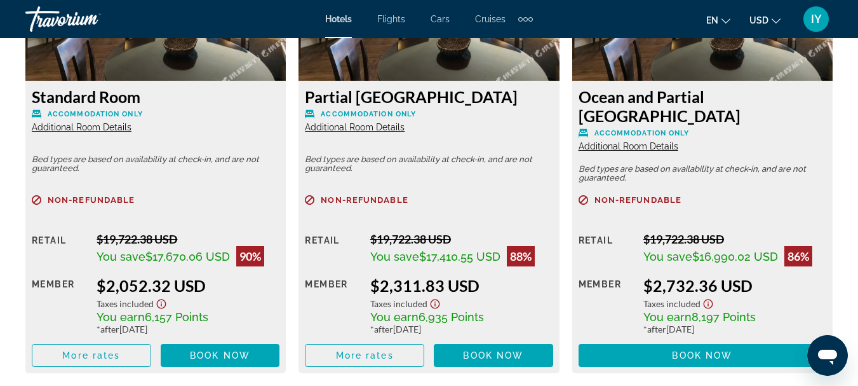
scroll to position [2108, 0]
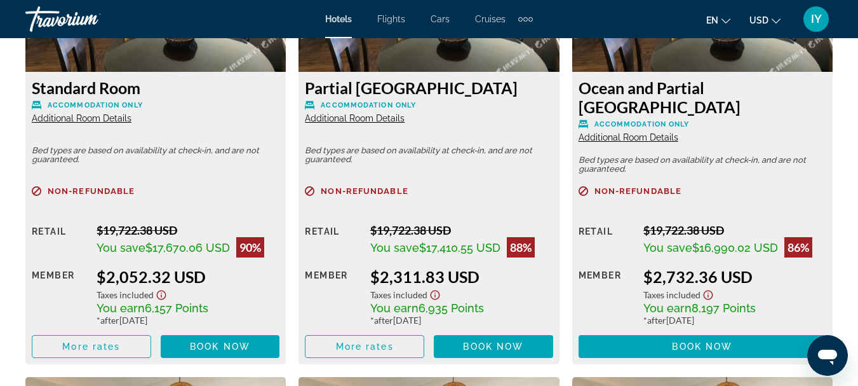
click at [78, 118] on span "Additional Room Details" at bounding box center [82, 118] width 100 height 10
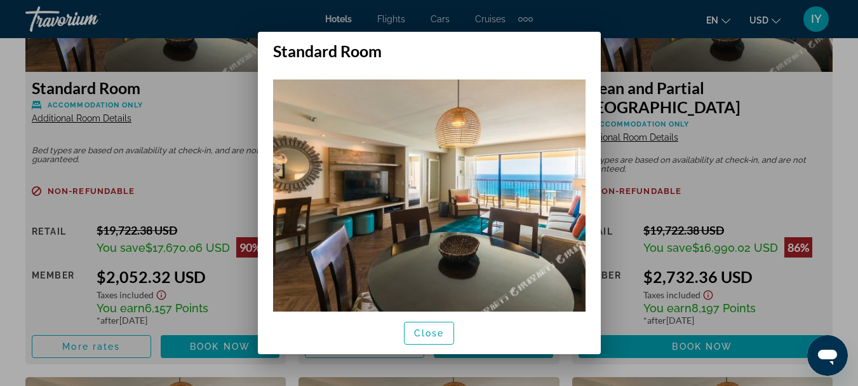
scroll to position [29, 0]
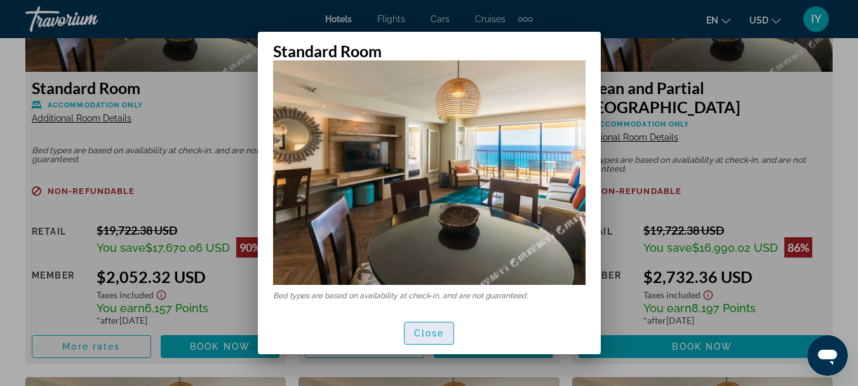
click at [431, 334] on span "Close" at bounding box center [429, 333] width 30 height 10
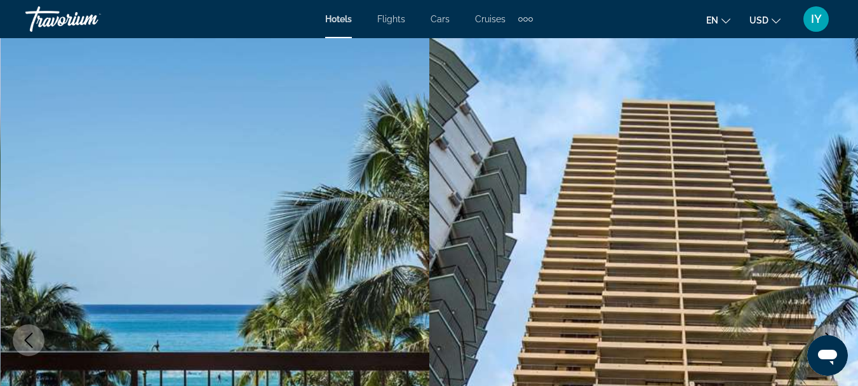
scroll to position [2108, 0]
